Goal: Information Seeking & Learning: Compare options

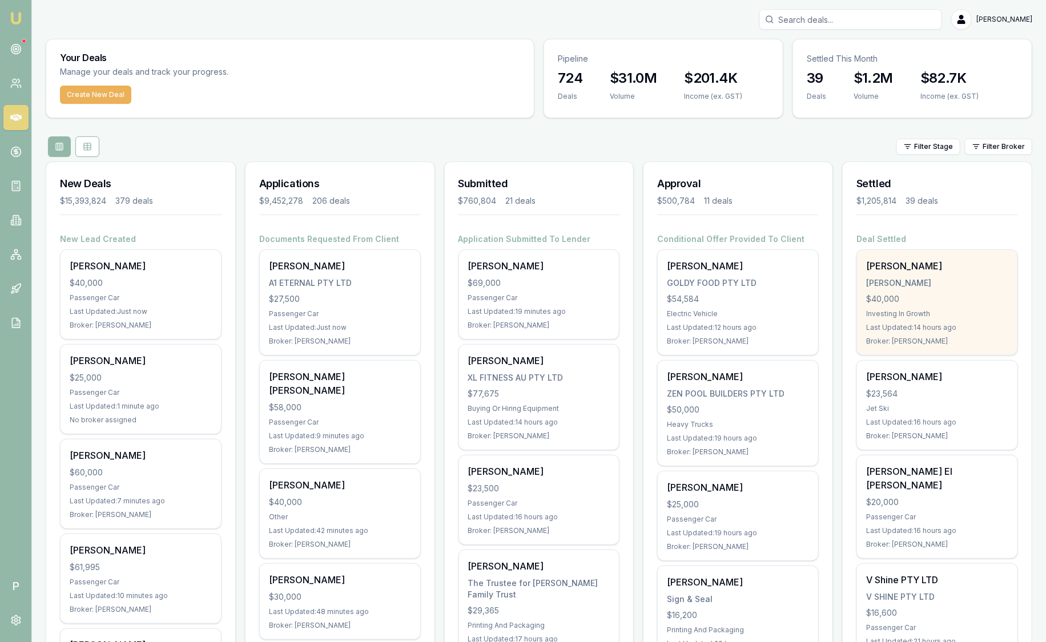
click at [971, 269] on div "[PERSON_NAME]" at bounding box center [937, 266] width 142 height 14
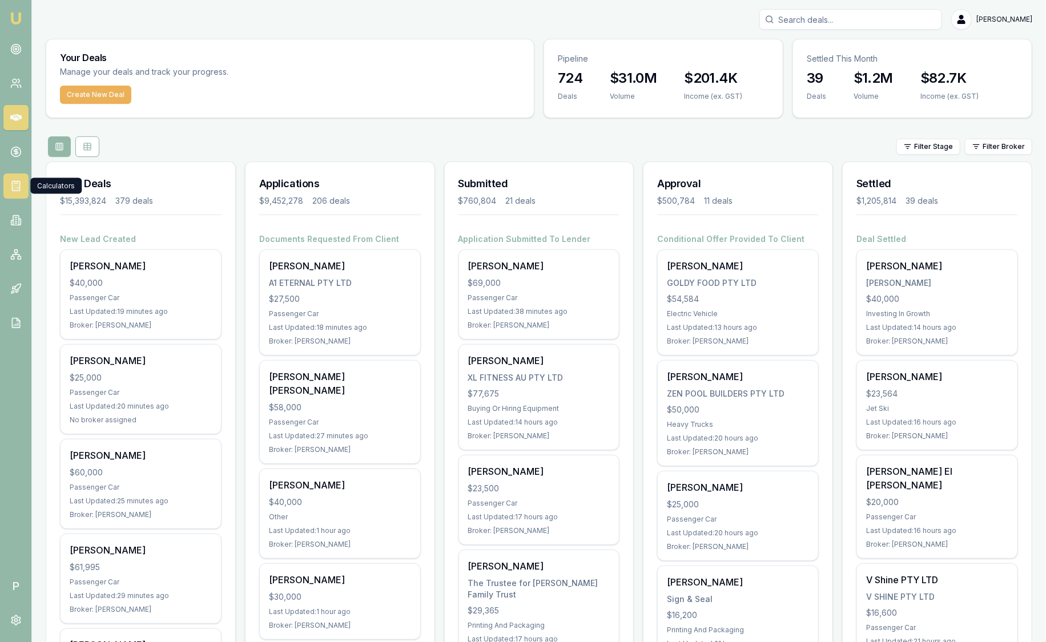
click at [16, 185] on icon at bounding box center [16, 185] width 0 height 0
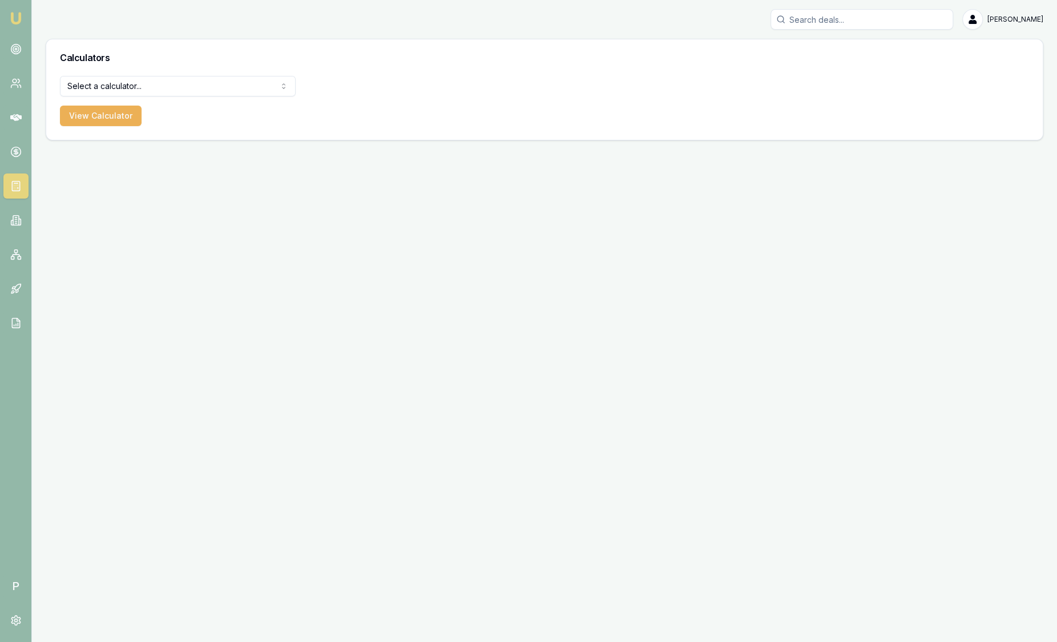
click at [191, 90] on html "Emu Broker P [PERSON_NAME] Toggle Menu Calculators Select a calculator... Finan…" at bounding box center [528, 321] width 1057 height 642
select select "lender-match"
click at [78, 114] on button "View Calculator" at bounding box center [101, 116] width 82 height 21
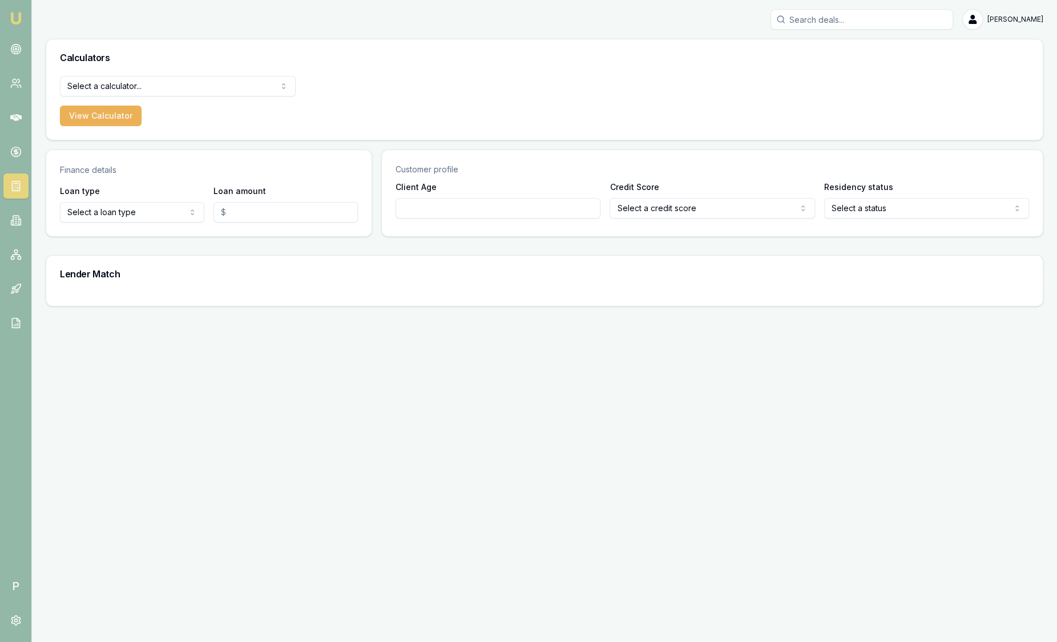
click at [110, 207] on html "Emu Broker P [PERSON_NAME] Toggle Menu Calculators Select a calculator... Finan…" at bounding box center [528, 321] width 1057 height 642
select select "COMMERCIAL_LOAN"
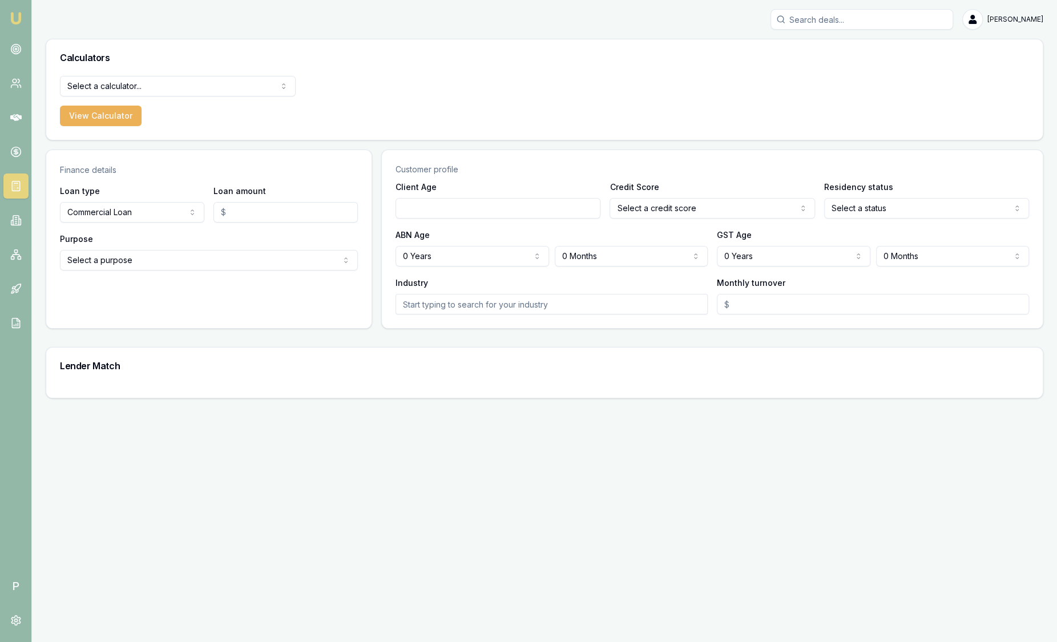
click at [228, 218] on input "Loan amount" at bounding box center [286, 212] width 144 height 21
type input "$100,000.00"
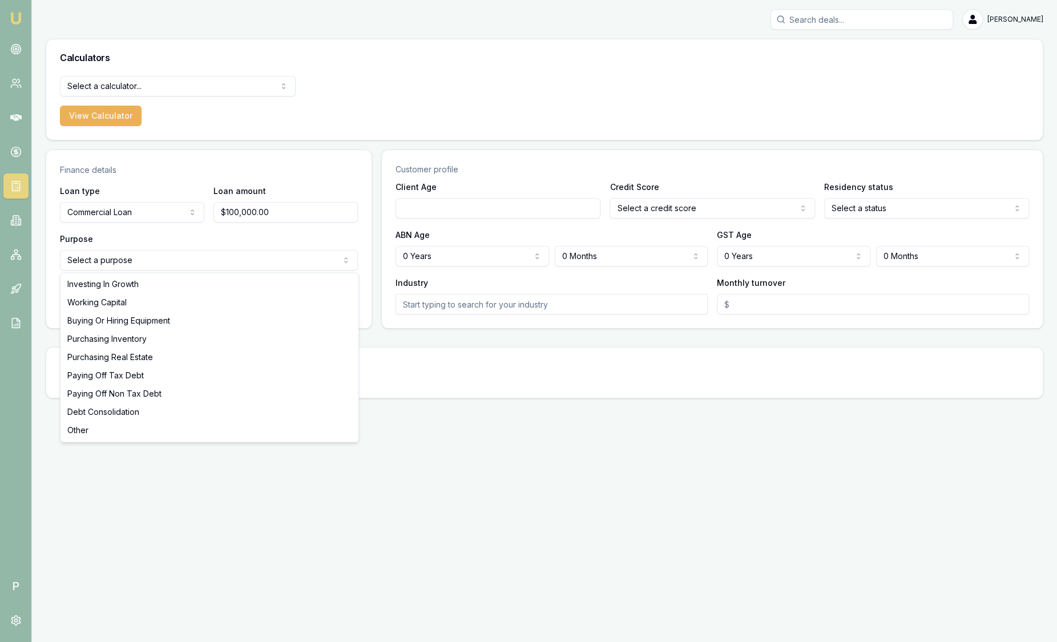
click at [277, 268] on html "Emu Broker P [PERSON_NAME] Toggle Menu Calculators Select a calculator... Finan…" at bounding box center [528, 321] width 1057 height 642
select select "WORKING_CAPITAL"
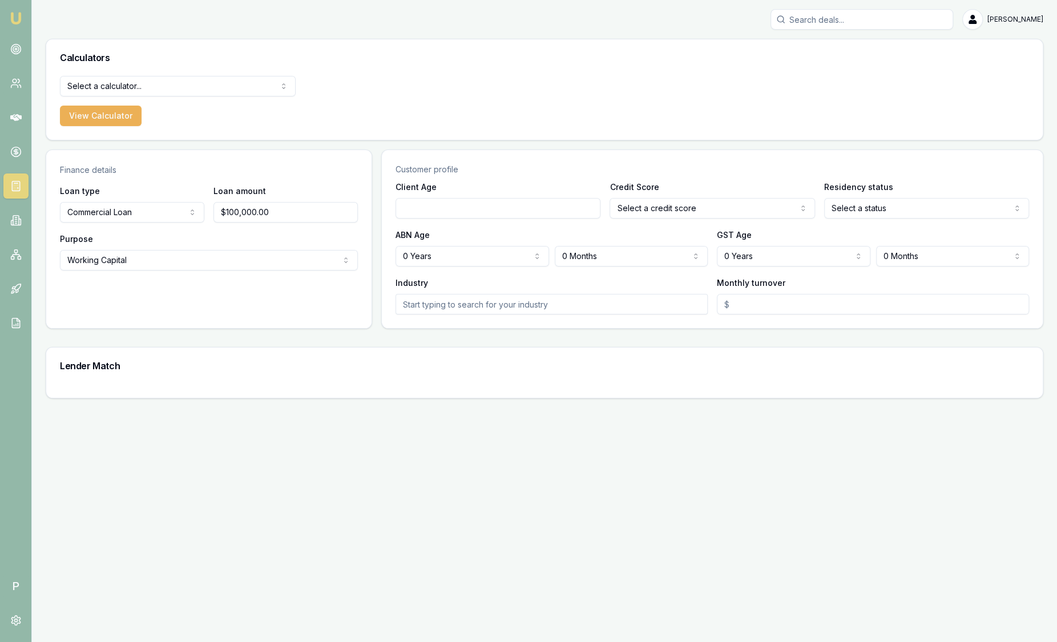
click at [481, 215] on input "Client Age" at bounding box center [498, 208] width 205 height 21
type input "41"
click at [661, 206] on html "Emu Broker P [PERSON_NAME] Toggle Menu Calculators Select a calculator... Finan…" at bounding box center [528, 321] width 1057 height 642
select select "EXCELLENT"
click at [894, 208] on html "Emu Broker P [PERSON_NAME] Toggle Menu Calculators Select a calculator... Finan…" at bounding box center [528, 321] width 1057 height 642
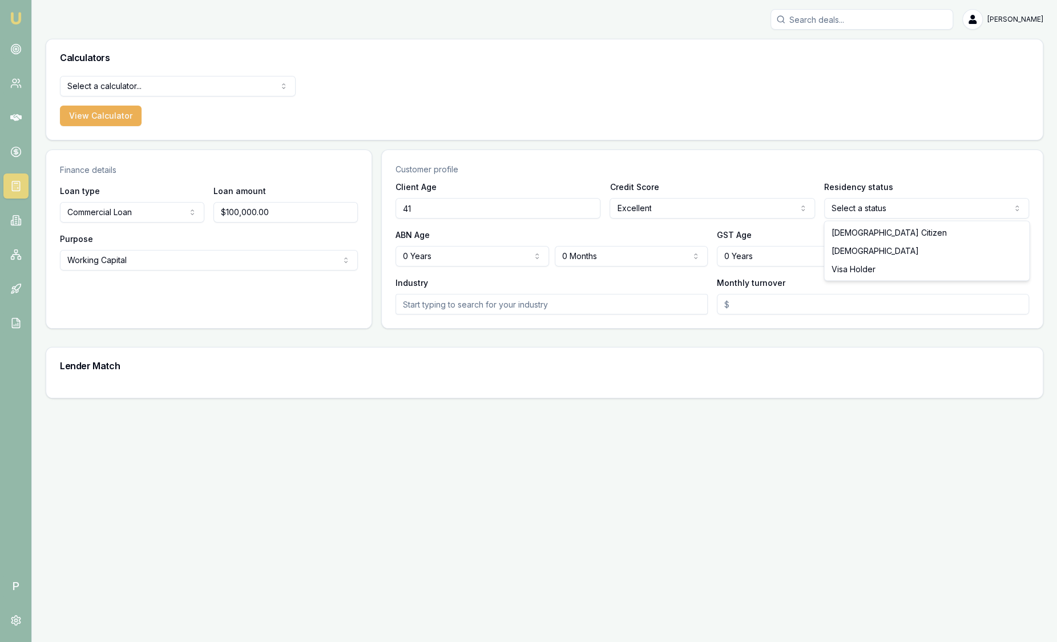
select select "[DEMOGRAPHIC_DATA]"
click at [449, 255] on html "Emu Broker P [PERSON_NAME] Toggle Menu Calculators Select a calculator... Finan…" at bounding box center [528, 321] width 1057 height 642
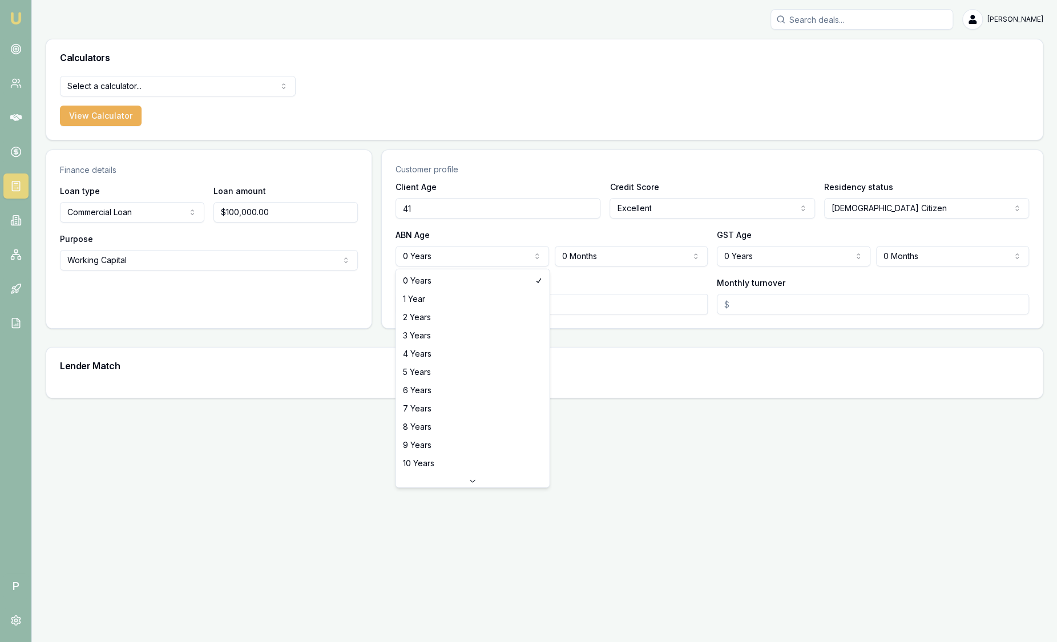
select select "3"
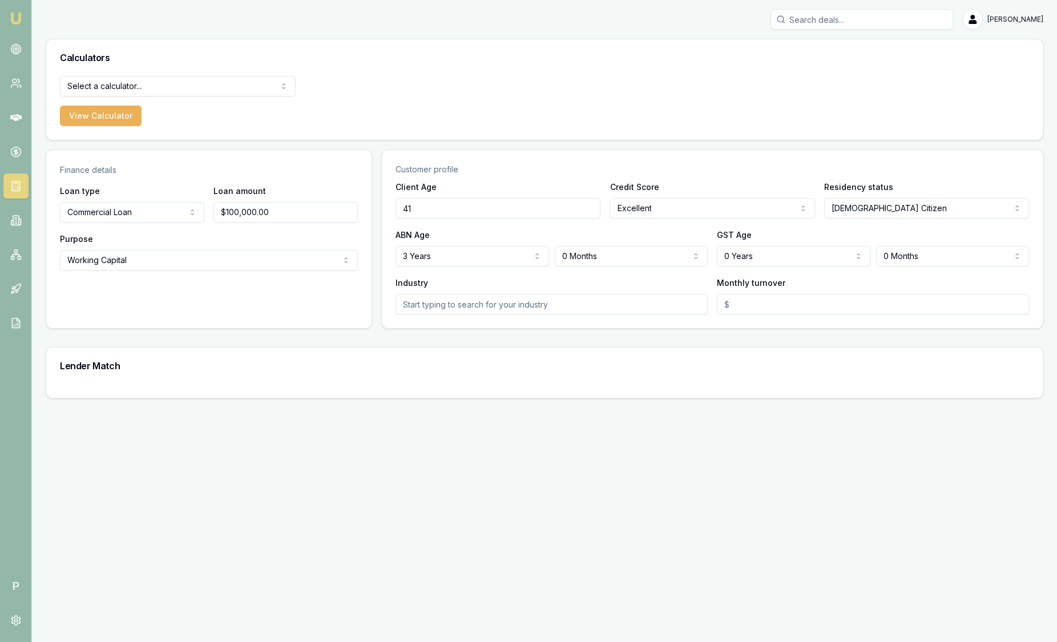
click at [756, 251] on html "Emu Broker P [PERSON_NAME] Toggle Menu Calculators Select a calculator... Finan…" at bounding box center [528, 321] width 1057 height 642
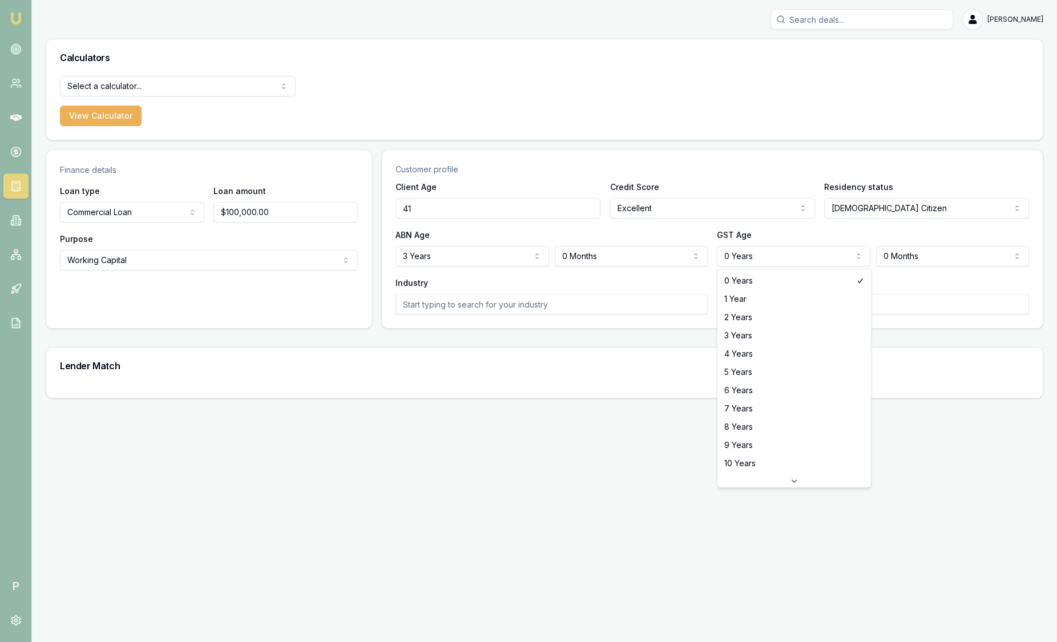
select select "3"
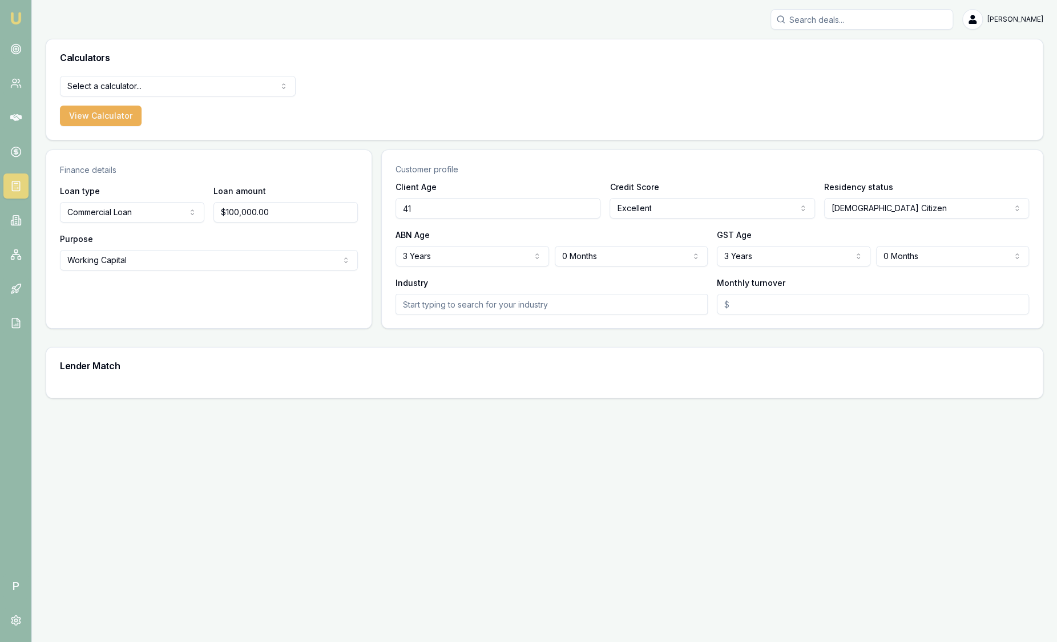
click at [504, 297] on input "text" at bounding box center [552, 304] width 312 height 21
type input "1"
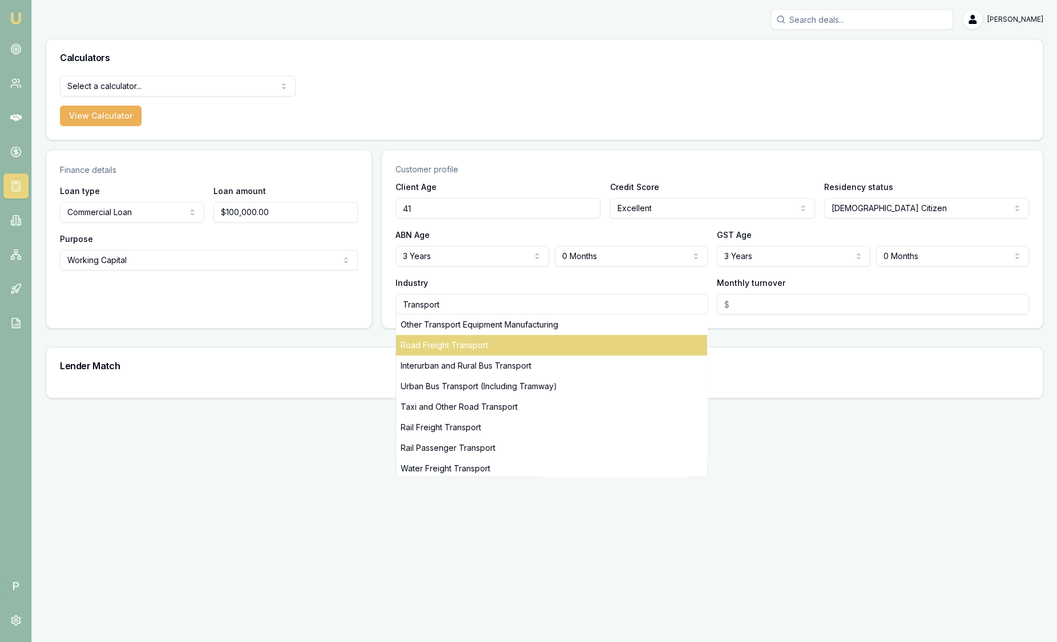
click at [434, 335] on div "Road Freight Transport" at bounding box center [551, 345] width 311 height 21
type input "Road Freight Transport"
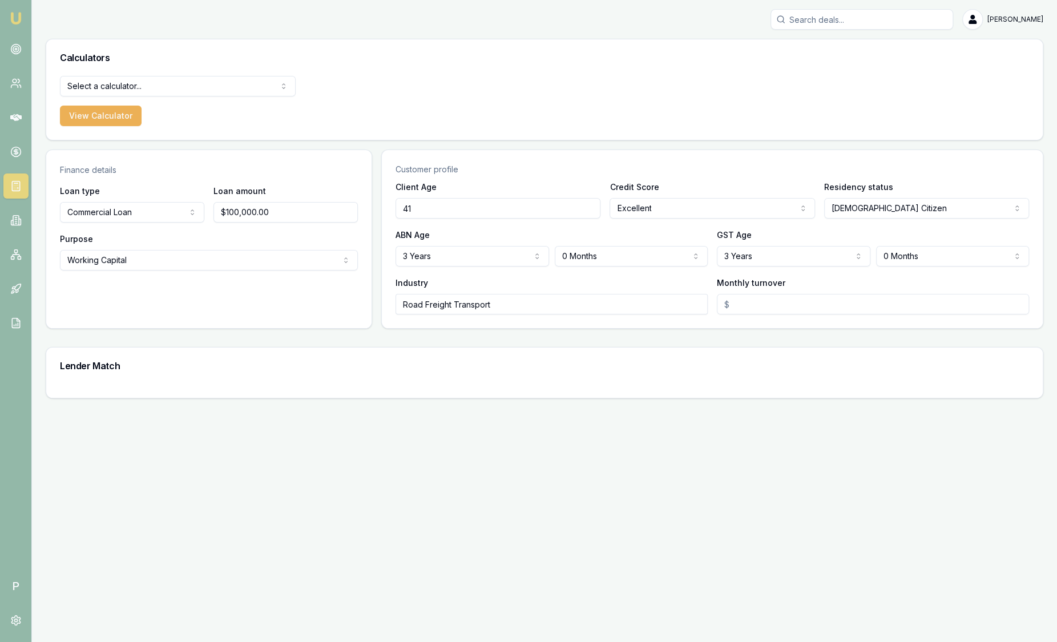
click at [767, 308] on input "Monthly turnover" at bounding box center [873, 304] width 312 height 21
click at [586, 111] on div "Select a calculator... Finance Quote Lender Match Payslip Calculator View Calcu…" at bounding box center [544, 108] width 997 height 64
click at [181, 254] on html "Emu Broker P [PERSON_NAME] Toggle Menu Calculators Select a calculator... Finan…" at bounding box center [528, 321] width 1057 height 642
click at [368, 99] on html "Emu Broker P [PERSON_NAME] Toggle Menu Calculators Select a calculator... Finan…" at bounding box center [528, 321] width 1057 height 642
click at [559, 301] on input "Road Freight Transport" at bounding box center [552, 304] width 312 height 21
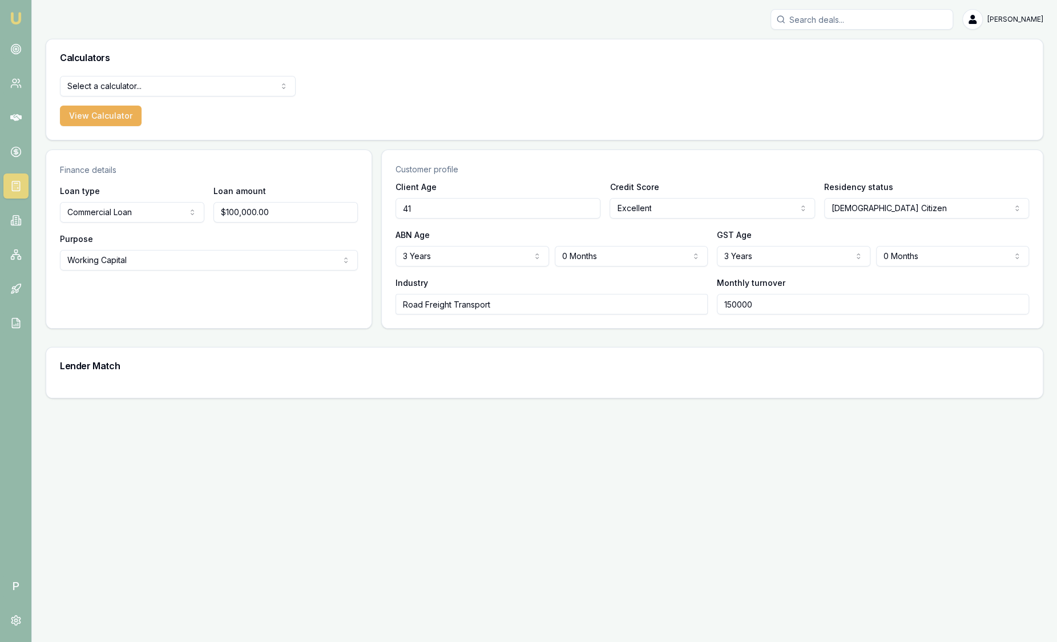
drag, startPoint x: 813, startPoint y: 293, endPoint x: 581, endPoint y: 301, distance: 232.5
click at [581, 301] on div "Industry Road Freight Transport Monthly turnover 150000" at bounding box center [713, 295] width 634 height 39
click at [783, 291] on div "Monthly turnover $150,000" at bounding box center [873, 295] width 312 height 39
click at [782, 300] on input "150000" at bounding box center [873, 304] width 312 height 21
type input "$150,000"
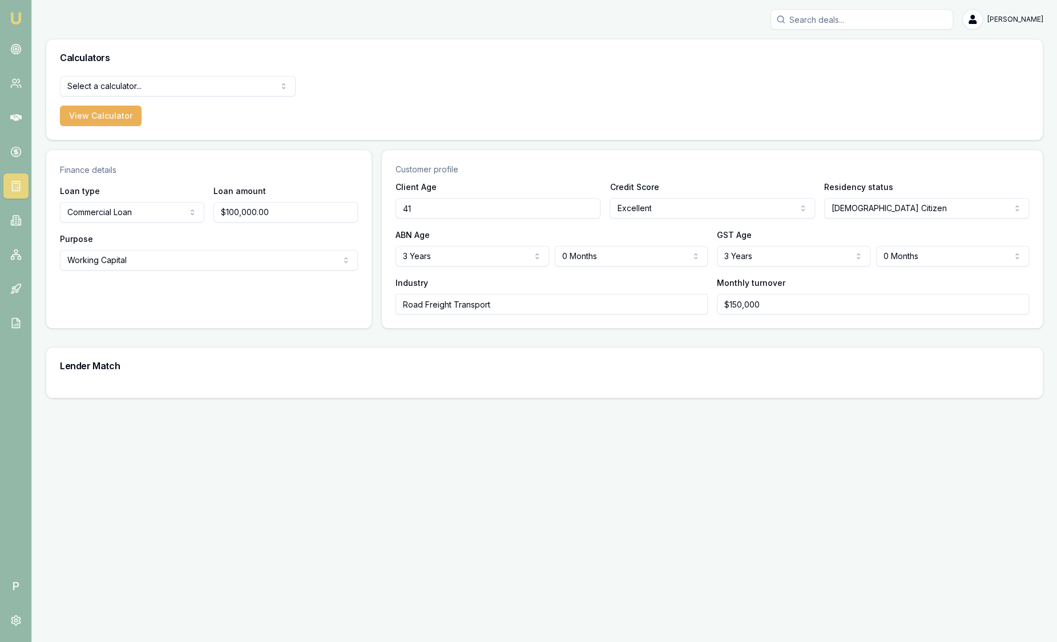
click at [537, 300] on input "Road Freight Transport" at bounding box center [552, 304] width 312 height 21
click at [581, 237] on div "ABN Age [DEMOGRAPHIC_DATA] Years 0 Years 1 Year 2 Years 3 Years 4 Years 5 Years…" at bounding box center [552, 247] width 312 height 39
click at [16, 218] on icon at bounding box center [16, 218] width 2 height 0
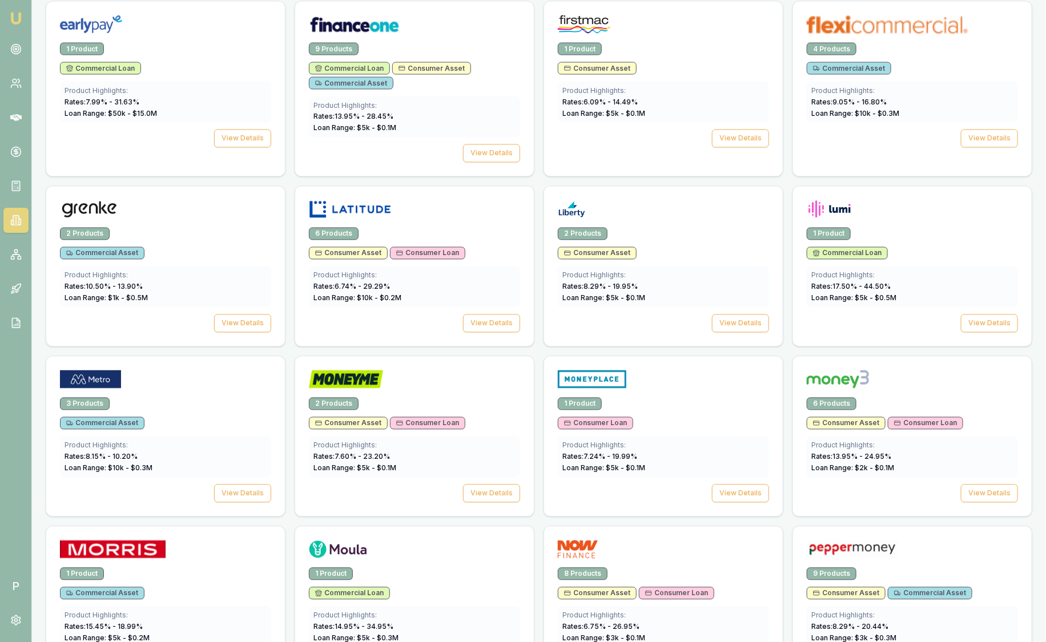
scroll to position [570, 0]
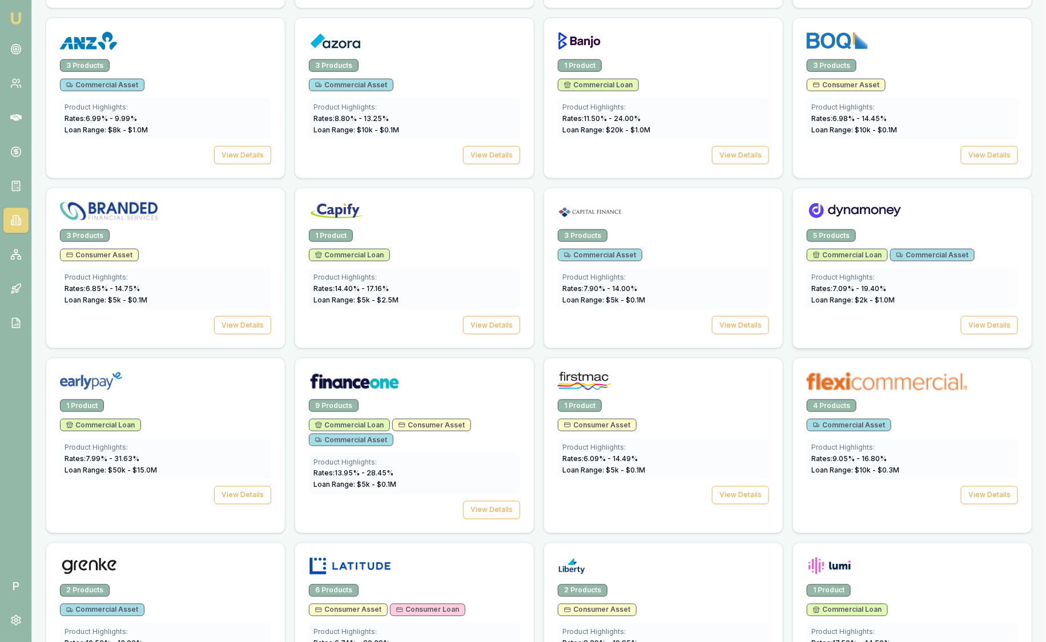
click at [921, 216] on div at bounding box center [912, 213] width 211 height 23
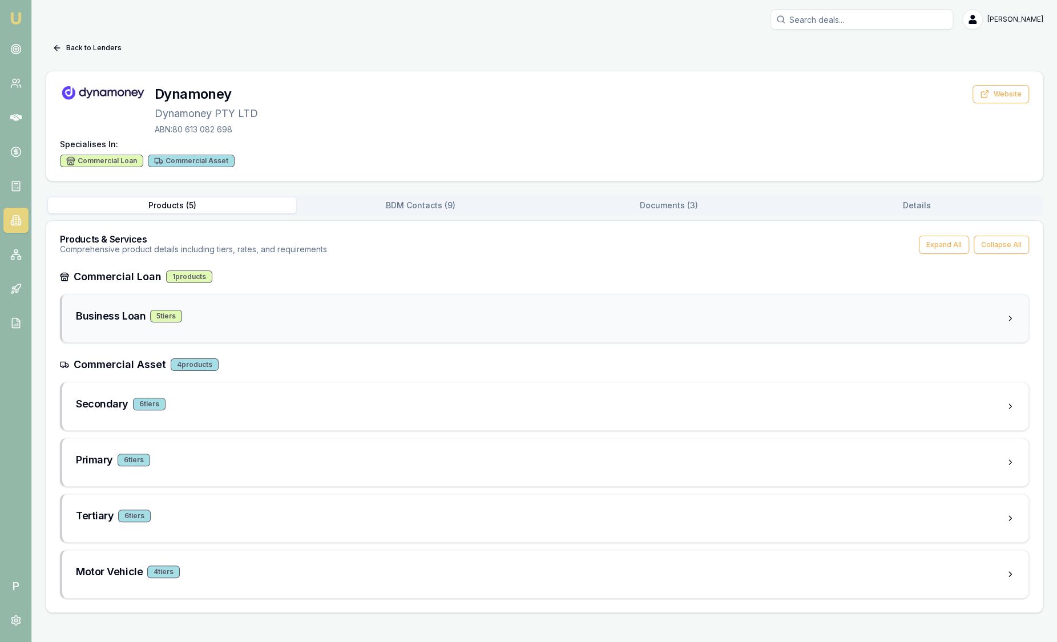
click at [303, 316] on div "Business Loan 5 tier s" at bounding box center [541, 316] width 930 height 16
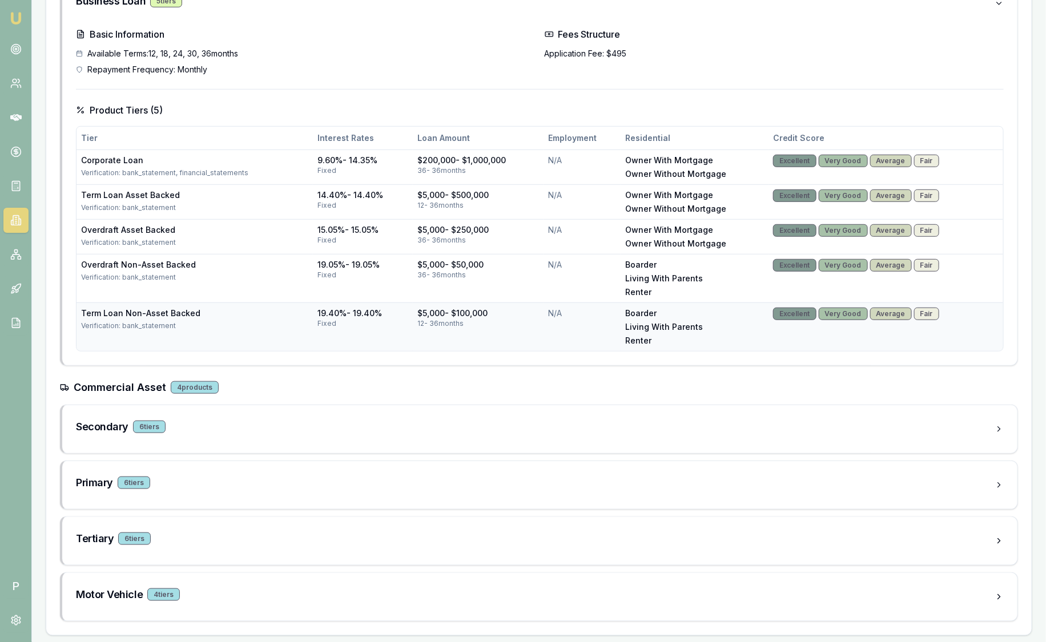
scroll to position [101, 0]
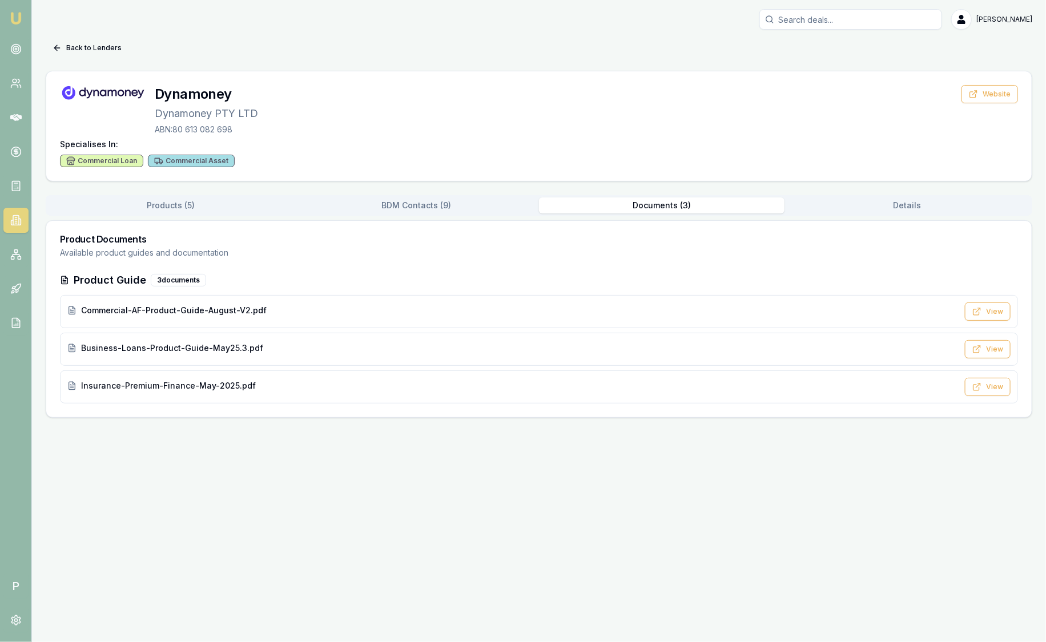
click at [632, 109] on div "Back to Lenders Dynamoney Dynamoney PTY LTD ABN: 80 613 082 698 Website Special…" at bounding box center [539, 228] width 987 height 379
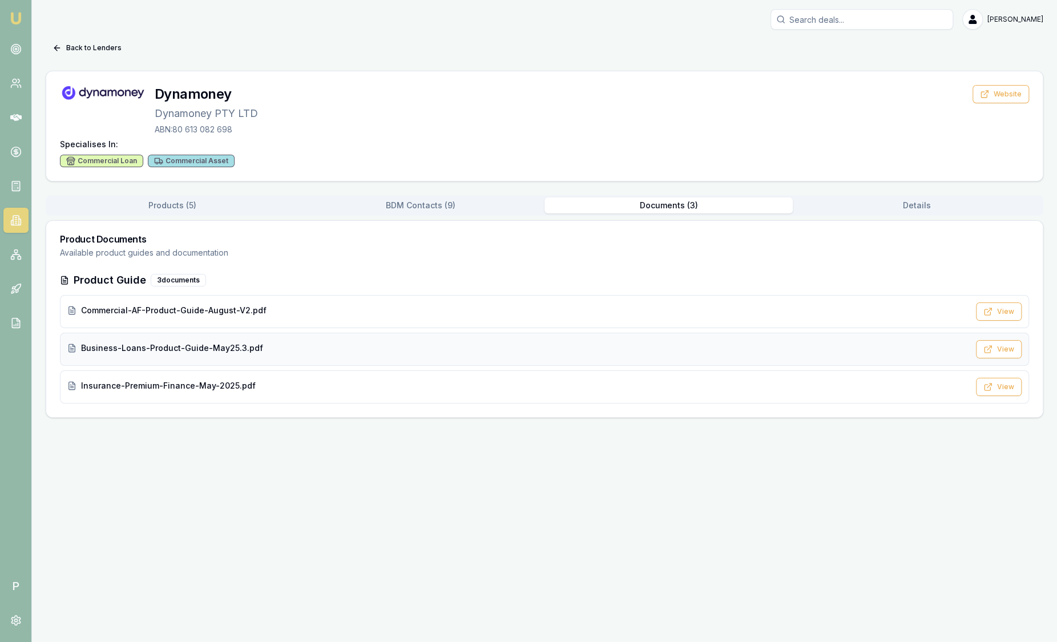
click at [172, 348] on span "Business-Loans-Product-Guide-May25.3.pdf" at bounding box center [172, 348] width 182 height 11
click at [14, 11] on img at bounding box center [16, 18] width 14 height 14
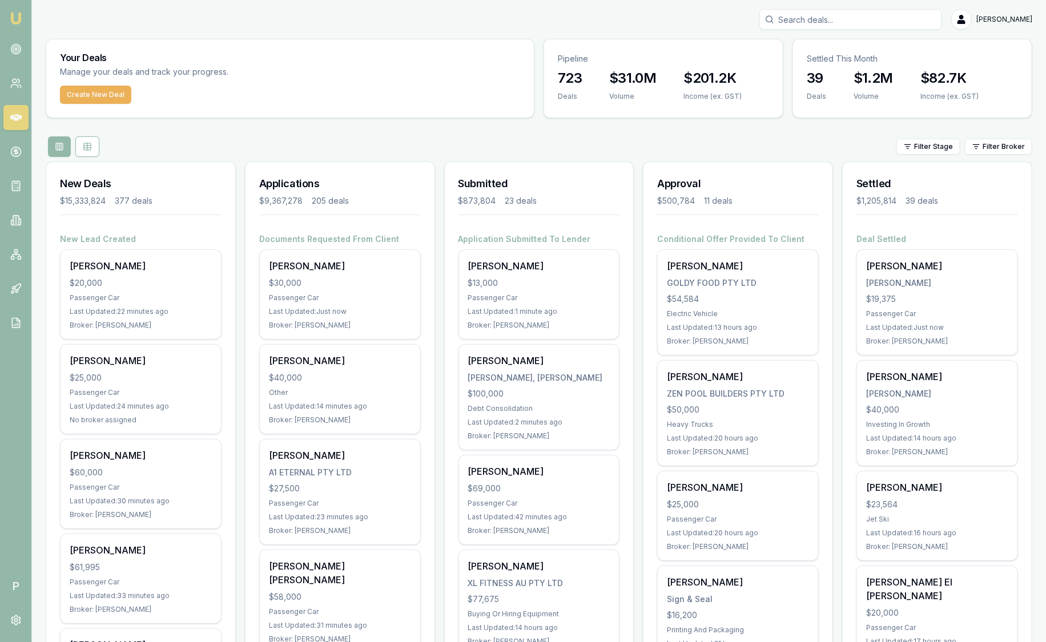
scroll to position [214, 0]
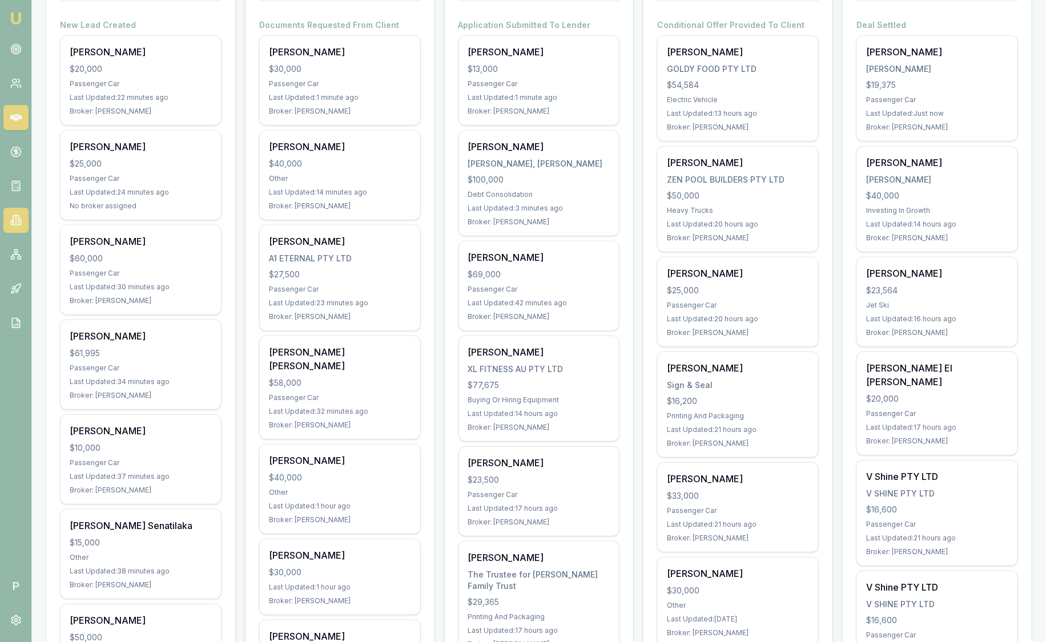
click at [17, 219] on icon at bounding box center [16, 219] width 2 height 0
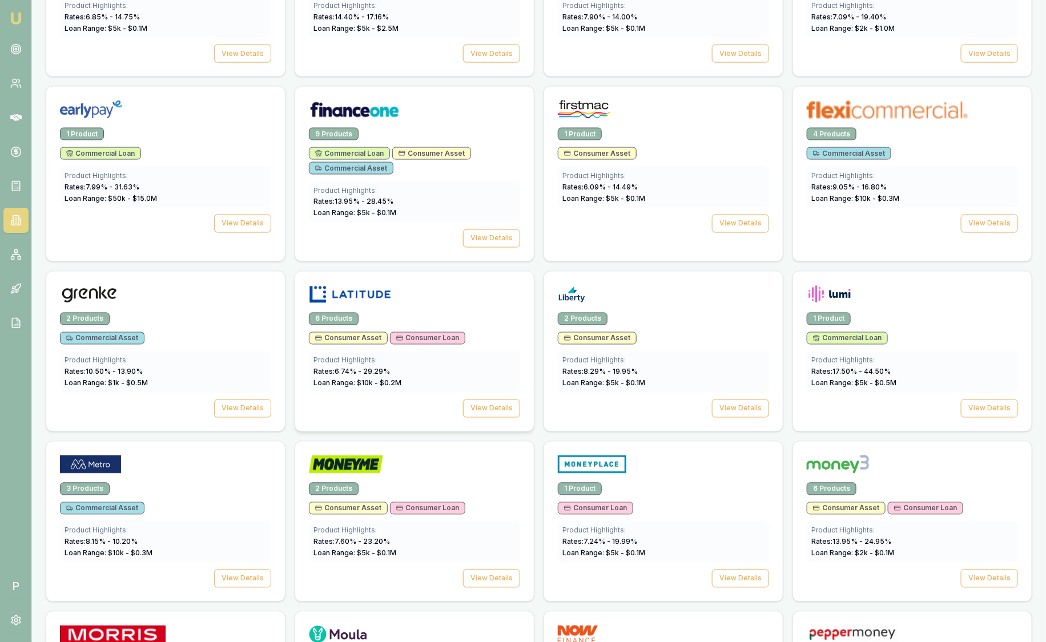
scroll to position [856, 0]
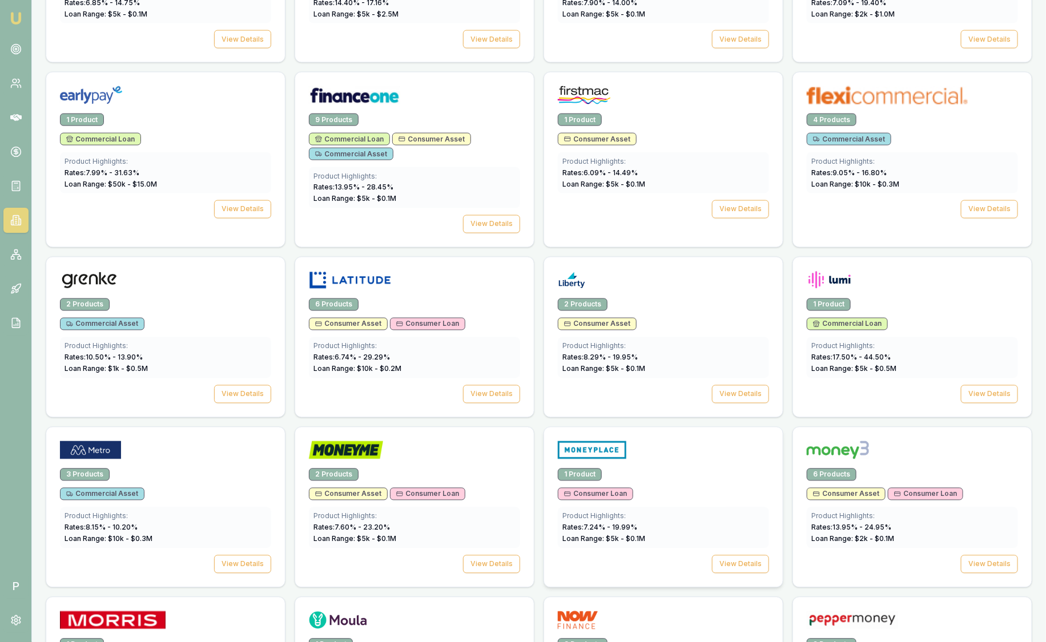
click at [640, 436] on div at bounding box center [663, 448] width 239 height 41
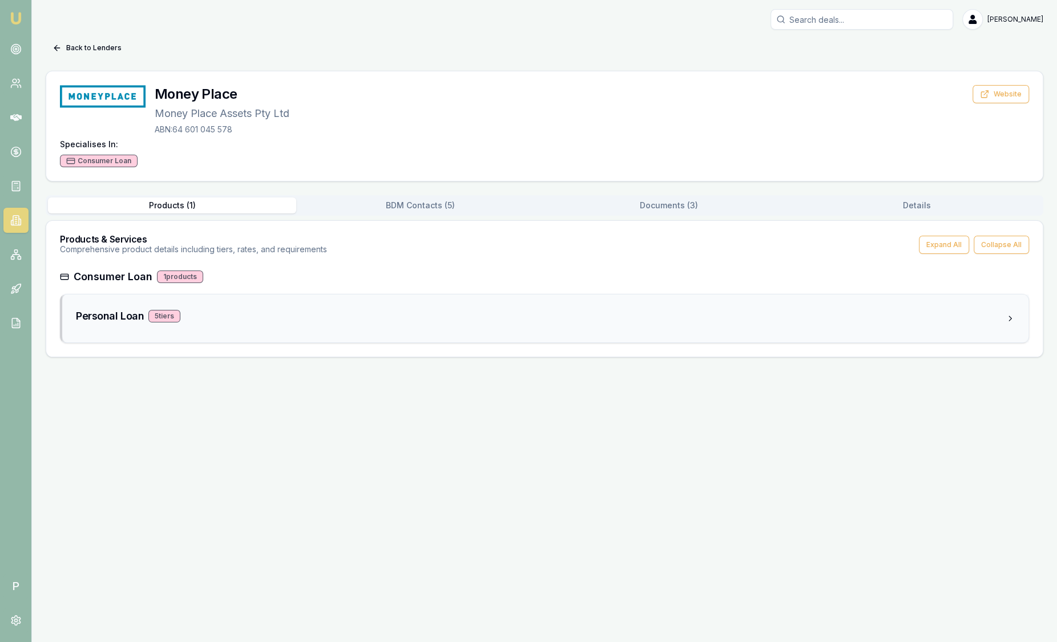
click at [397, 308] on div "Personal Loan 5 tier s" at bounding box center [541, 316] width 930 height 16
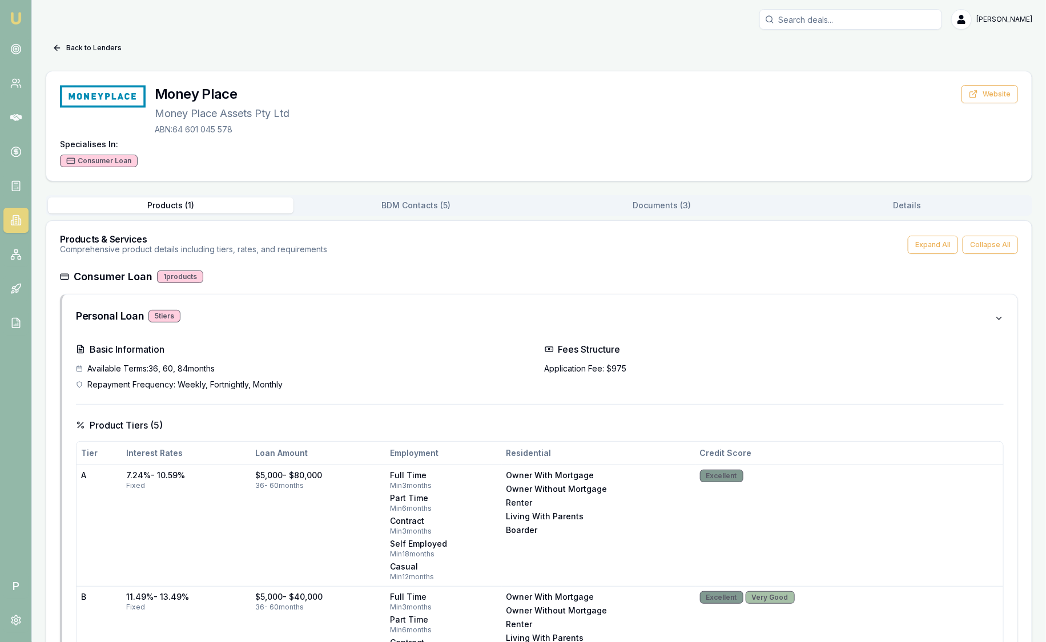
click at [18, 17] on img at bounding box center [16, 18] width 14 height 14
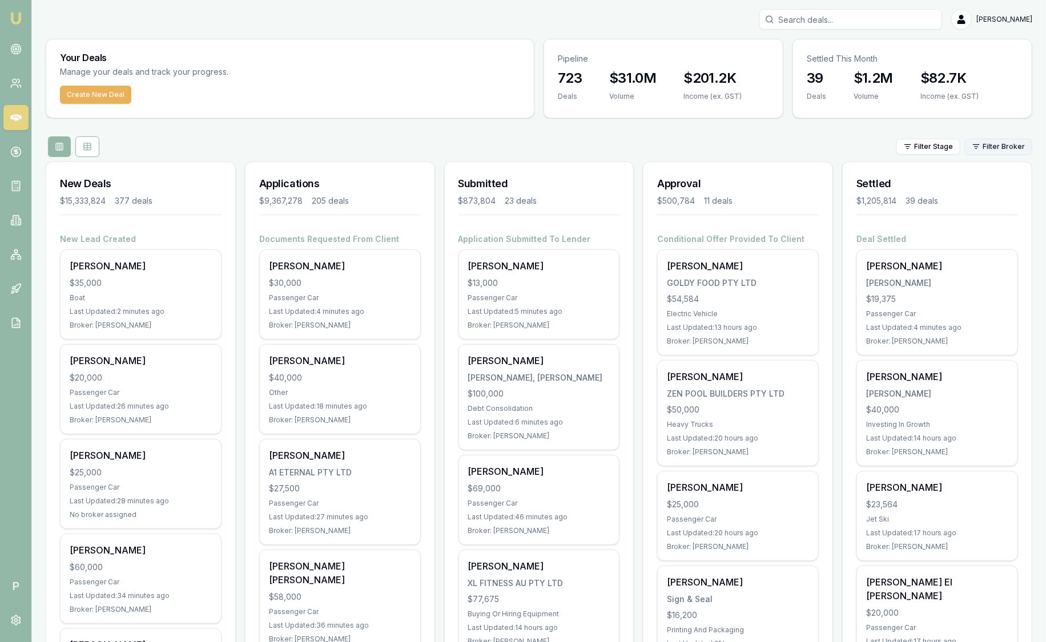
click at [1001, 140] on html "Emu Broker P [PERSON_NAME] Toggle Menu Your Deals Manage your deals and track y…" at bounding box center [523, 321] width 1046 height 642
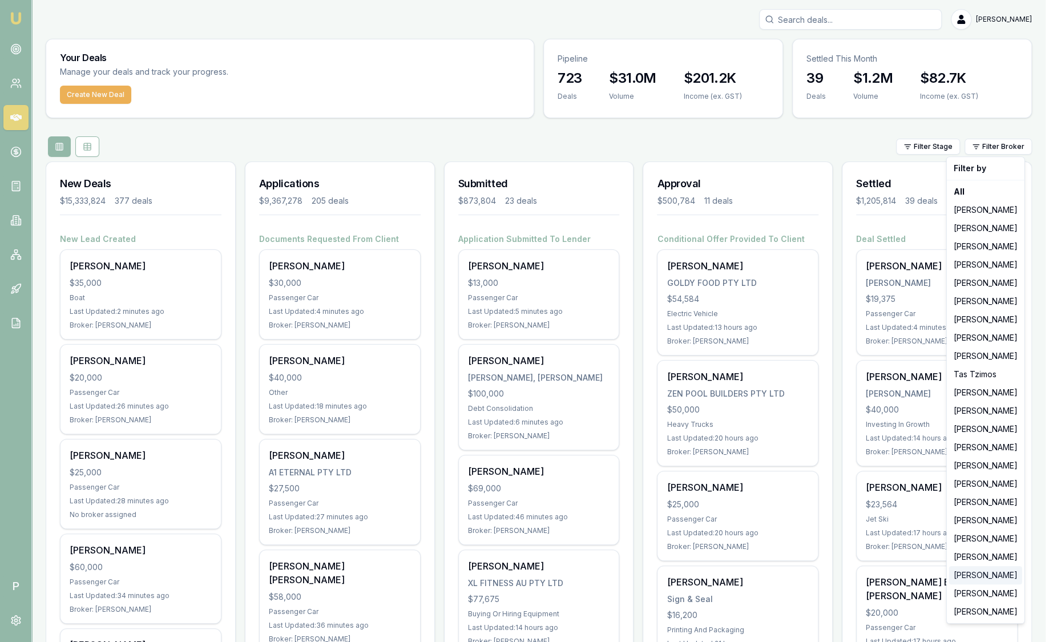
click at [993, 575] on div "[PERSON_NAME]" at bounding box center [985, 575] width 73 height 18
